Goal: Information Seeking & Learning: Learn about a topic

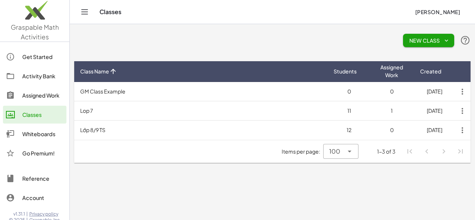
click at [34, 92] on div "Assigned Work" at bounding box center [42, 95] width 41 height 9
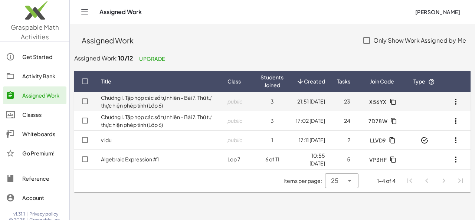
click at [152, 104] on link "Chương I. Tập hợp các số tự nhiên - Bài 7. Thứ tự thực hiện phép tính (Lớp 6)" at bounding box center [156, 101] width 111 height 14
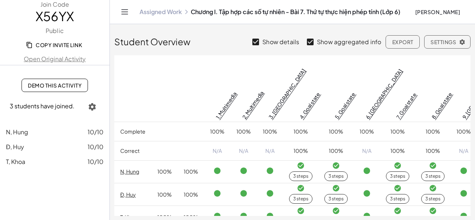
click at [53, 86] on span "Demo This Activity" at bounding box center [55, 85] width 54 height 7
click at [127, 11] on icon "Toggle navigation" at bounding box center [125, 12] width 6 height 4
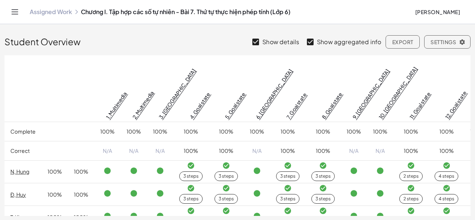
click at [56, 12] on link "Assigned Work" at bounding box center [51, 11] width 42 height 7
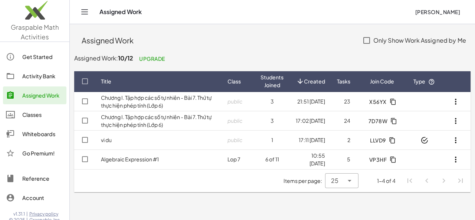
click at [48, 79] on div "Activity Bank" at bounding box center [42, 76] width 41 height 9
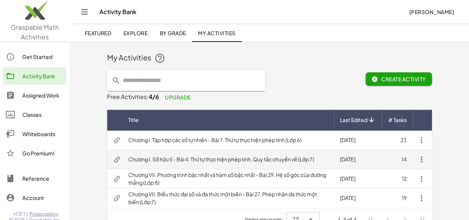
click at [181, 158] on td "Chương I. Số hữu tỉ - Bài 4. Thứ tự thực hiện phép tính. Quy tắc chuyển vế (Lớp…" at bounding box center [228, 159] width 212 height 19
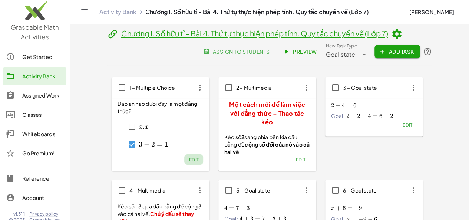
click at [189, 160] on span "Edit" at bounding box center [194, 160] width 10 height 6
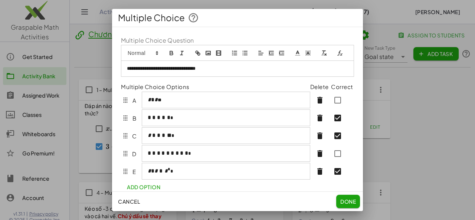
click at [350, 201] on span "Done" at bounding box center [348, 201] width 16 height 7
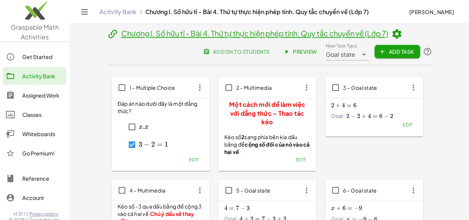
click at [317, 52] on span "Preview" at bounding box center [301, 51] width 32 height 7
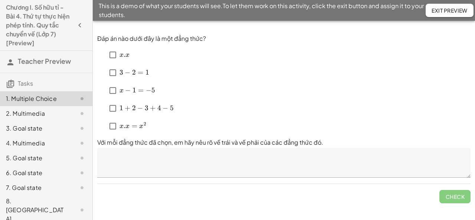
click at [42, 114] on div "2. Multimedia" at bounding box center [36, 113] width 60 height 9
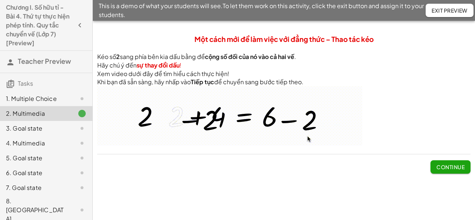
click at [55, 132] on div "3. Goal state" at bounding box center [36, 128] width 60 height 9
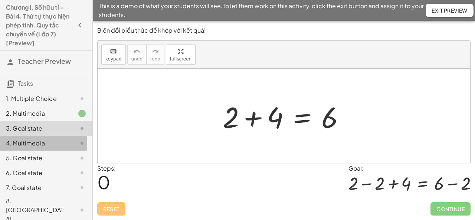
click at [55, 146] on div "4. Multimedia" at bounding box center [36, 143] width 60 height 9
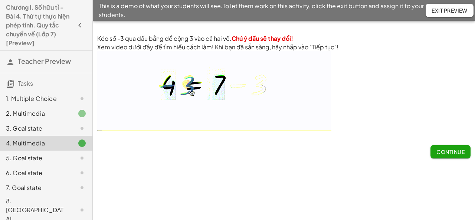
click at [44, 126] on div "3. Goal state" at bounding box center [36, 128] width 60 height 9
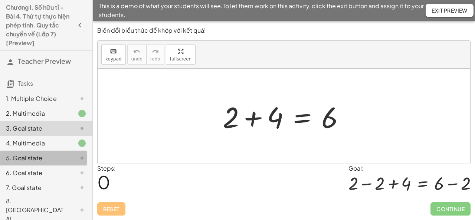
click at [49, 152] on div "5. Goal state" at bounding box center [46, 158] width 92 height 15
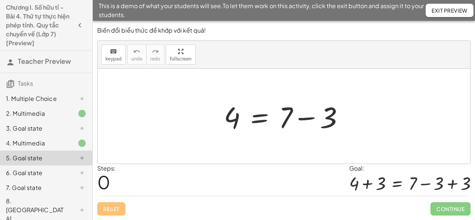
click at [50, 170] on div "6. Goal state" at bounding box center [36, 172] width 60 height 9
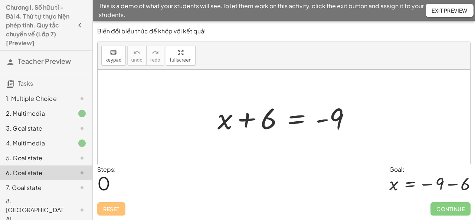
click at [30, 121] on div "3. Goal state" at bounding box center [46, 128] width 92 height 15
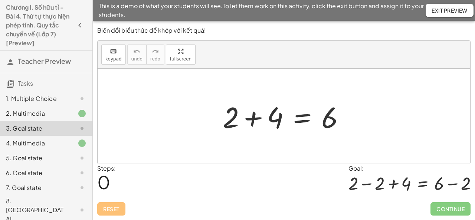
click at [32, 114] on div "2. Multimedia" at bounding box center [36, 113] width 60 height 9
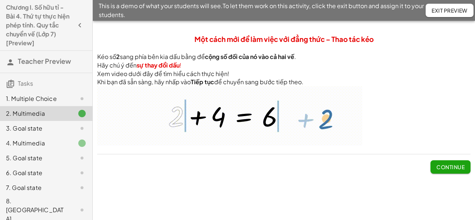
click at [34, 126] on div "3. Goal state" at bounding box center [36, 128] width 60 height 9
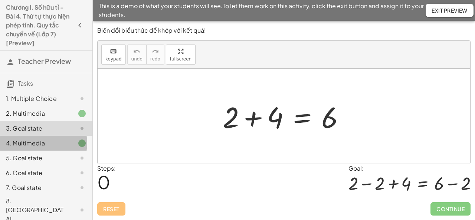
click at [33, 142] on div "4. Multimedia" at bounding box center [36, 143] width 60 height 9
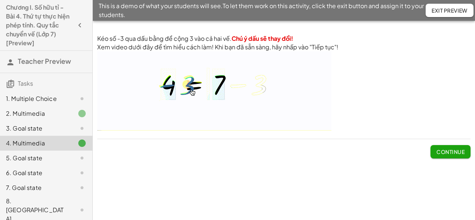
click at [30, 158] on div "5. Goal state" at bounding box center [36, 158] width 60 height 9
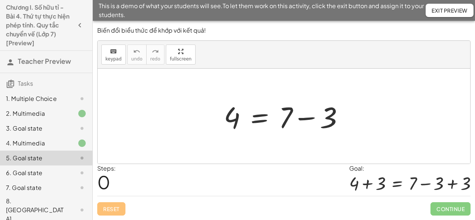
click at [32, 171] on div "6. Goal state" at bounding box center [36, 172] width 60 height 9
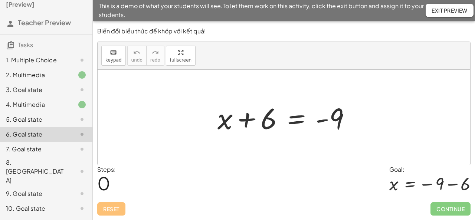
scroll to position [82, 0]
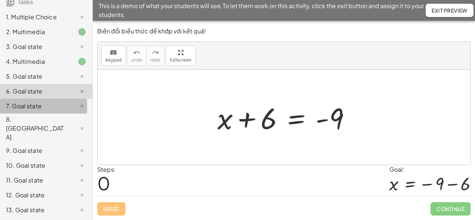
click at [33, 102] on div "7. Goal state" at bounding box center [36, 106] width 60 height 9
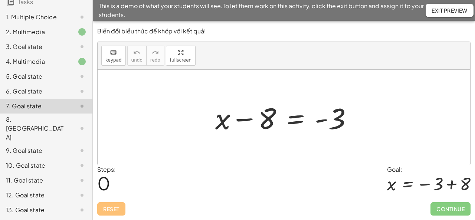
click at [37, 123] on div "8. Canvas" at bounding box center [36, 128] width 60 height 27
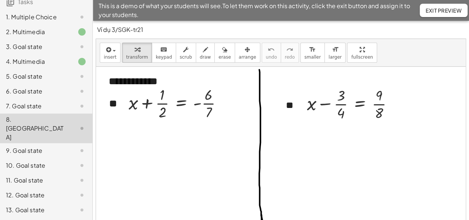
click at [32, 103] on div "7. Goal state" at bounding box center [36, 106] width 60 height 9
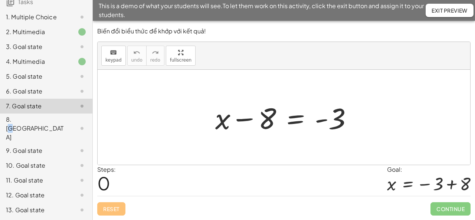
click at [19, 121] on div "8. Canvas" at bounding box center [36, 128] width 60 height 27
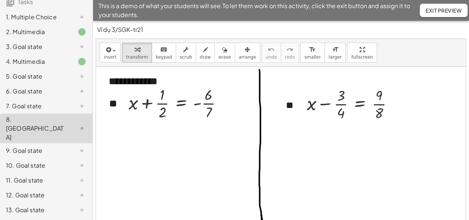
click at [23, 105] on div "7. Goal state" at bounding box center [36, 106] width 60 height 9
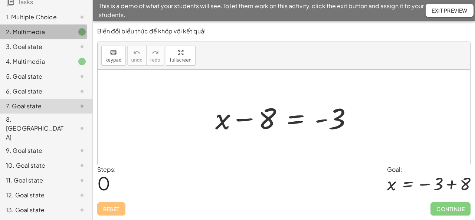
click at [34, 30] on div "2. Multimedia" at bounding box center [36, 31] width 60 height 9
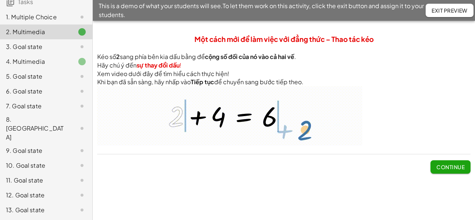
click at [35, 46] on div "3. Goal state" at bounding box center [36, 46] width 60 height 9
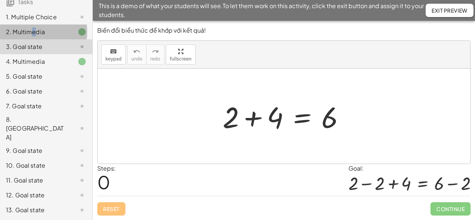
click at [33, 29] on div "2. Multimedia" at bounding box center [36, 31] width 60 height 9
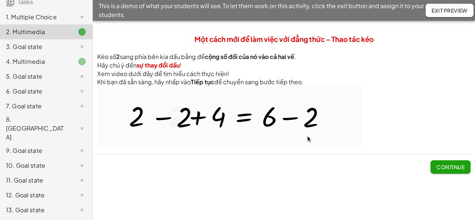
click at [248, 159] on div "Continue" at bounding box center [283, 163] width 373 height 19
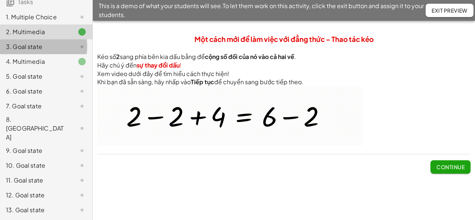
click at [46, 49] on div "3. Goal state" at bounding box center [36, 46] width 60 height 9
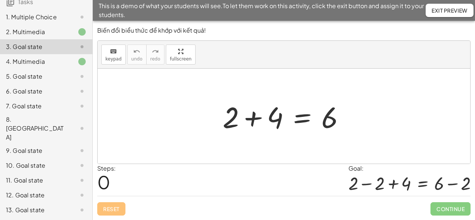
click at [42, 65] on div "4. Multimedia" at bounding box center [36, 61] width 60 height 9
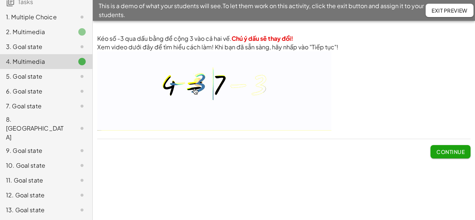
click at [45, 78] on div "5. Goal state" at bounding box center [36, 76] width 60 height 9
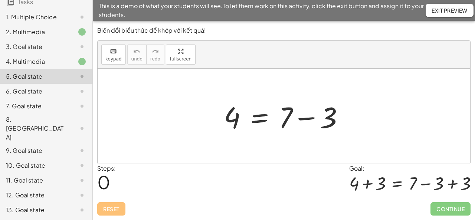
click at [44, 62] on div "4. Multimedia" at bounding box center [36, 61] width 60 height 9
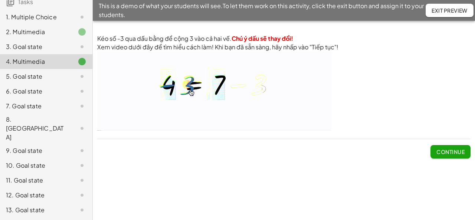
click at [47, 72] on div "5. Goal state" at bounding box center [36, 76] width 60 height 9
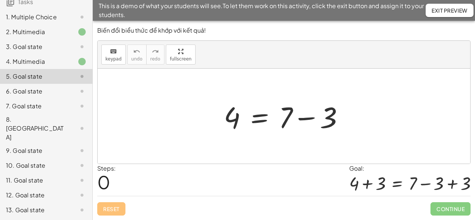
click at [45, 57] on div "4. Multimedia" at bounding box center [36, 61] width 60 height 9
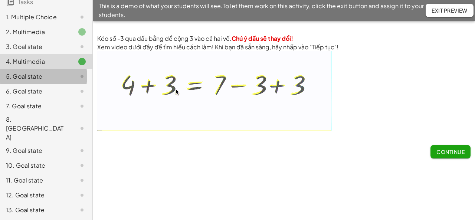
click at [36, 78] on div "5. Goal state" at bounding box center [36, 76] width 60 height 9
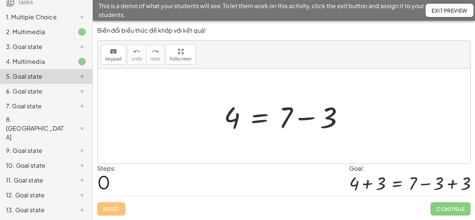
click at [39, 93] on div "6. Goal state" at bounding box center [36, 91] width 60 height 9
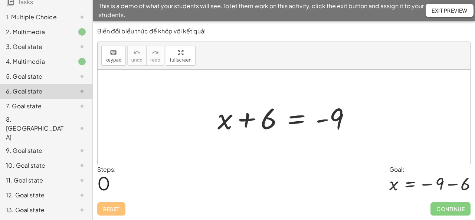
click at [46, 63] on div "4. Multimedia" at bounding box center [36, 61] width 60 height 9
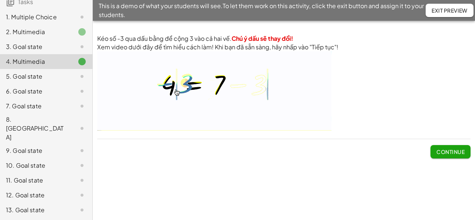
click at [66, 76] on div at bounding box center [76, 76] width 21 height 9
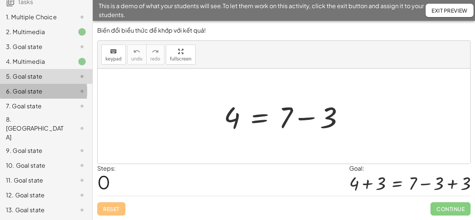
click at [45, 93] on div "6. Goal state" at bounding box center [36, 91] width 60 height 9
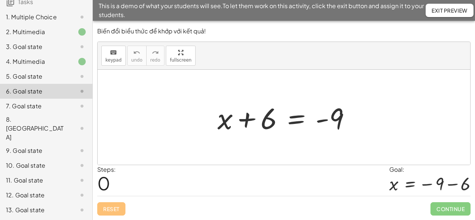
click at [41, 106] on div "7. Goal state" at bounding box center [36, 106] width 60 height 9
